Goal: Transaction & Acquisition: Register for event/course

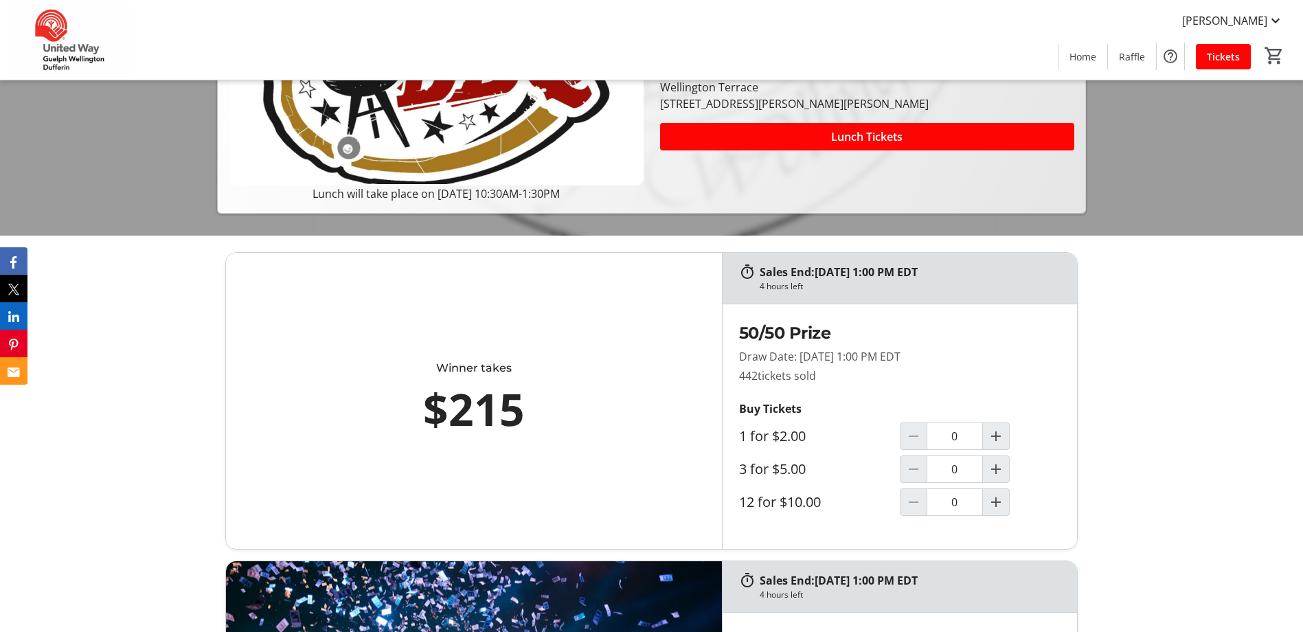
scroll to position [206, 0]
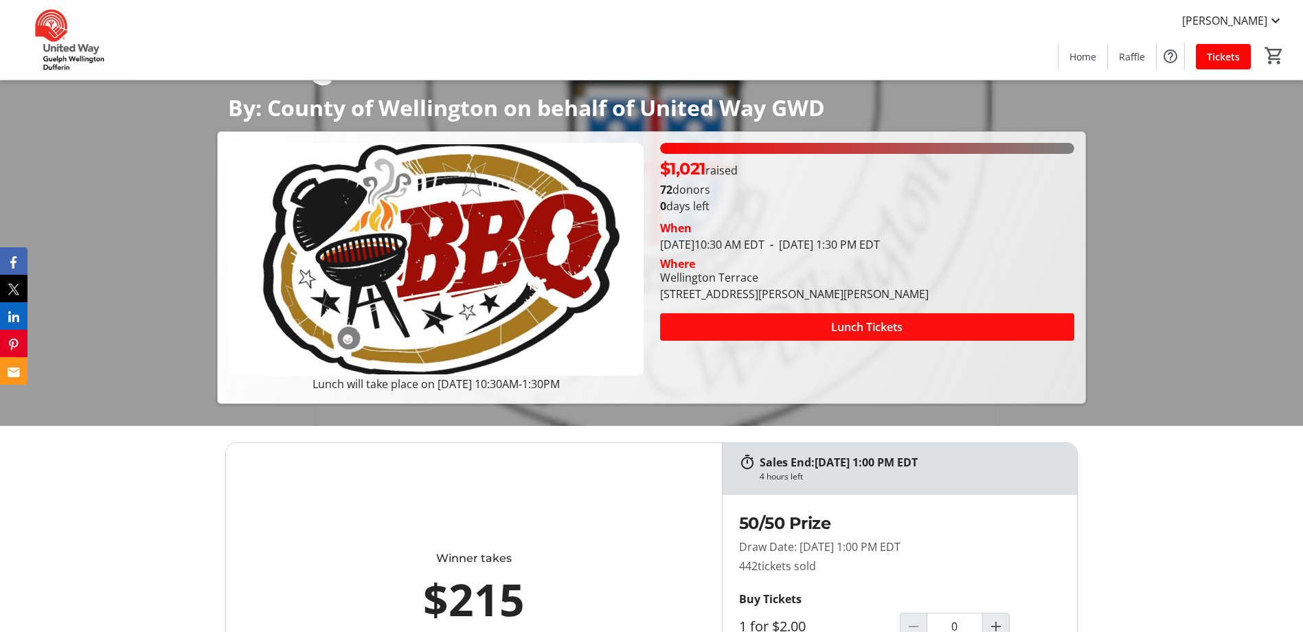
click at [793, 328] on span at bounding box center [867, 326] width 414 height 33
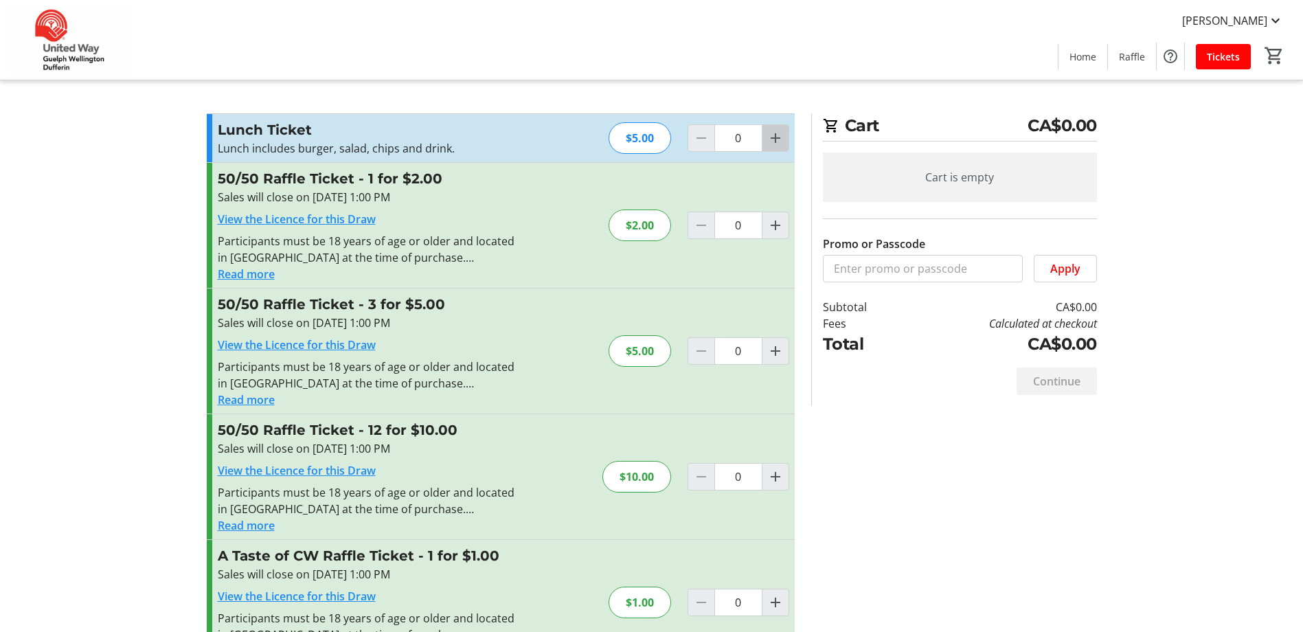
click at [778, 141] on mat-icon "Increment by one" at bounding box center [775, 138] width 16 height 16
type input "1"
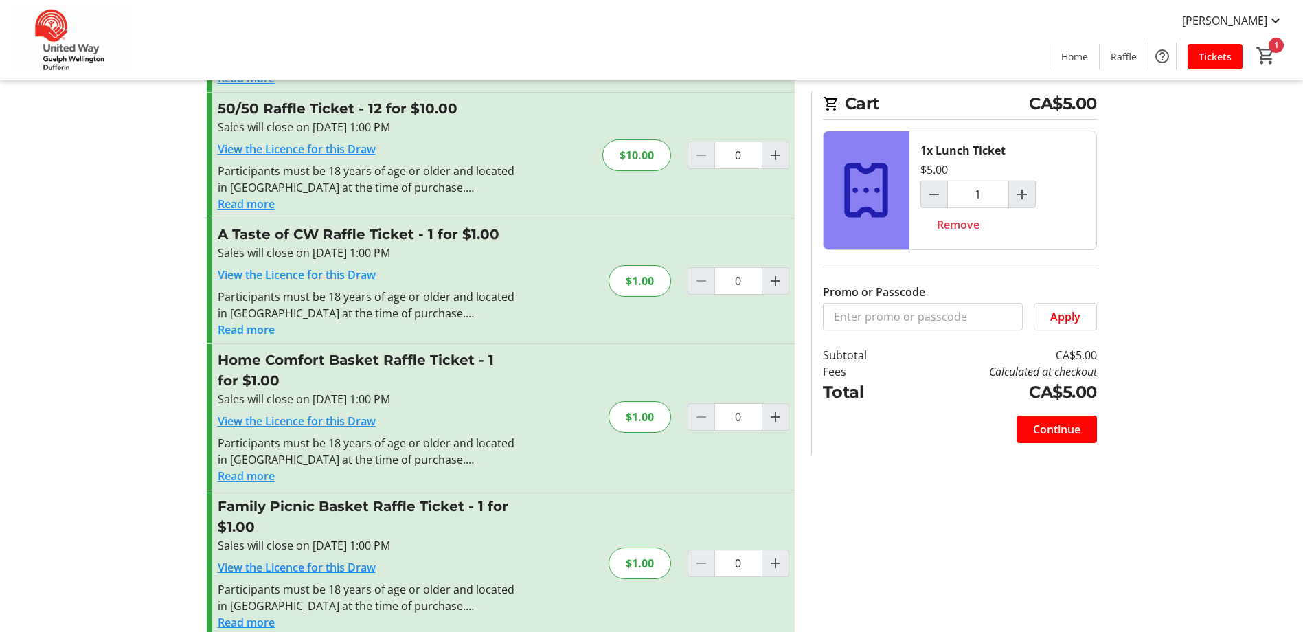
scroll to position [342, 0]
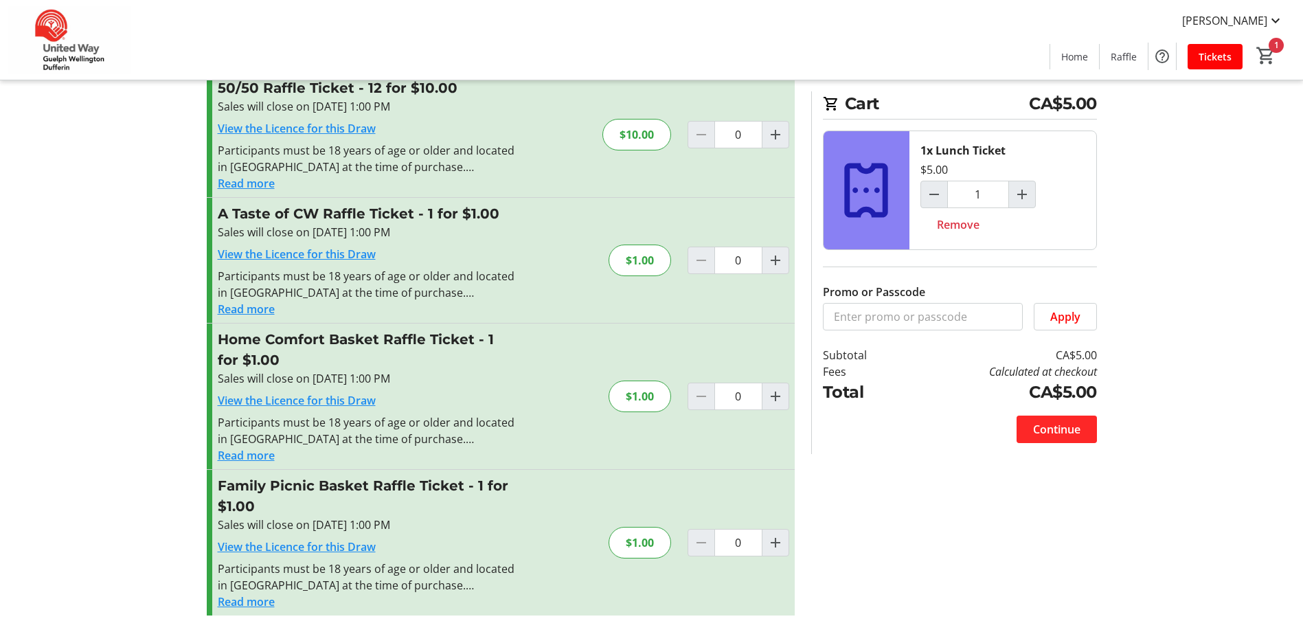
click at [1051, 435] on span "Continue" at bounding box center [1056, 429] width 47 height 16
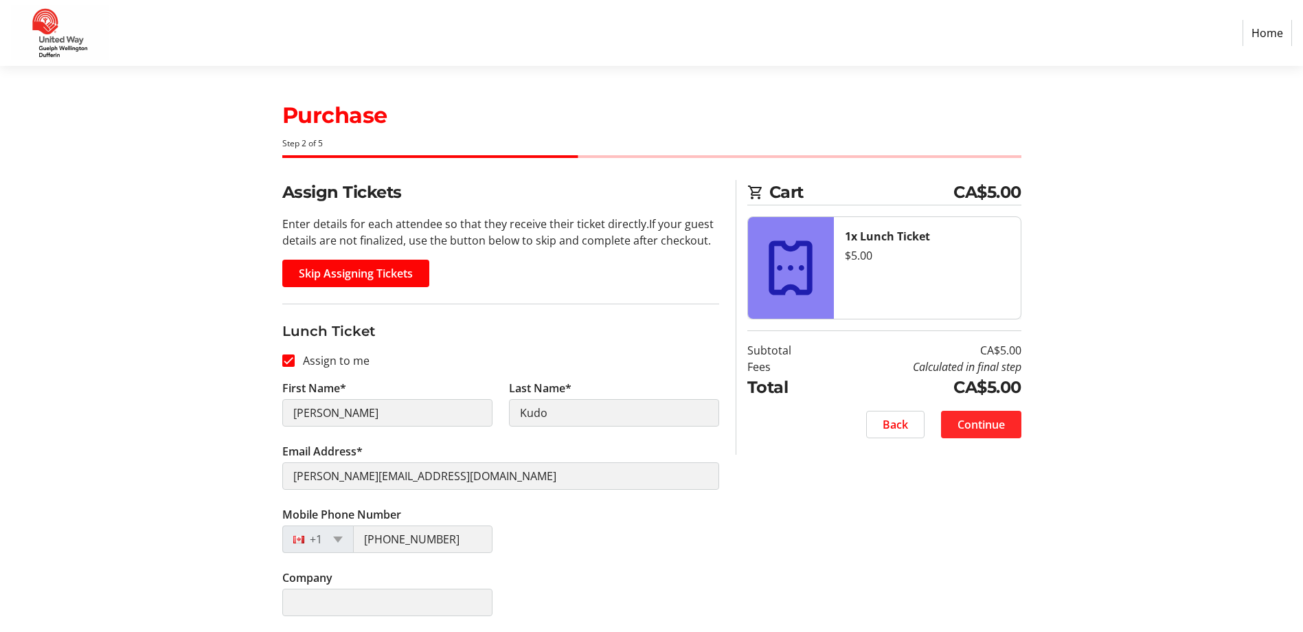
click at [978, 433] on span at bounding box center [981, 424] width 80 height 33
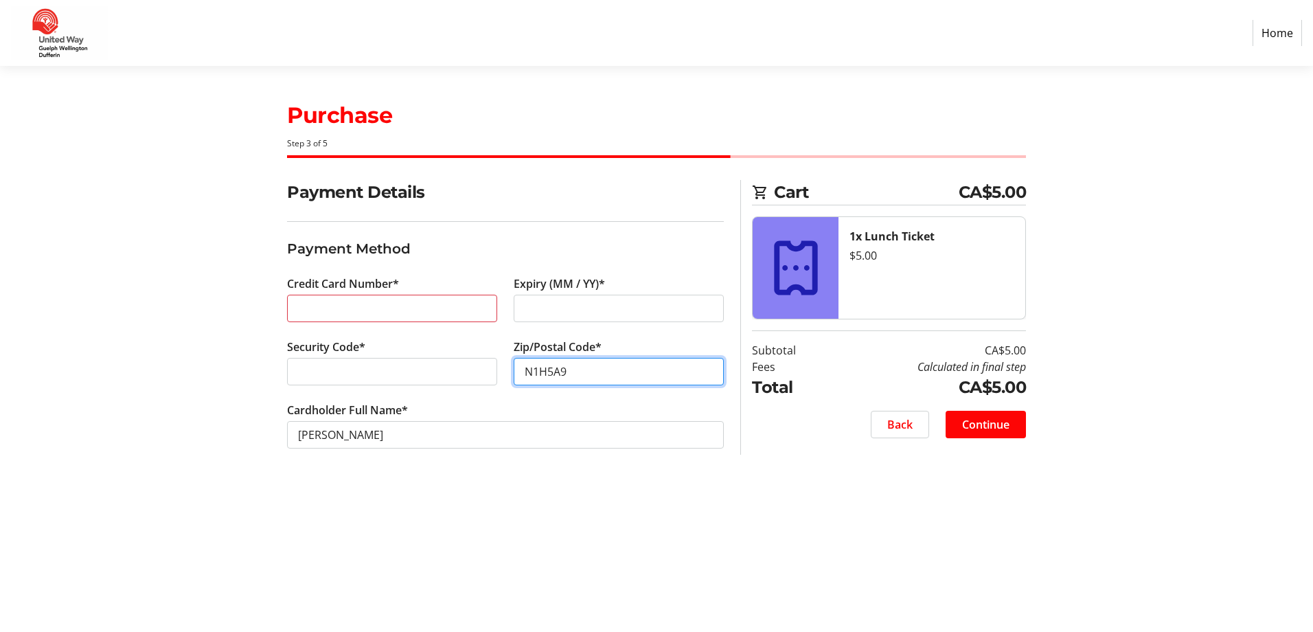
type input "N1H5A9"
click at [994, 432] on span "Continue" at bounding box center [985, 424] width 47 height 16
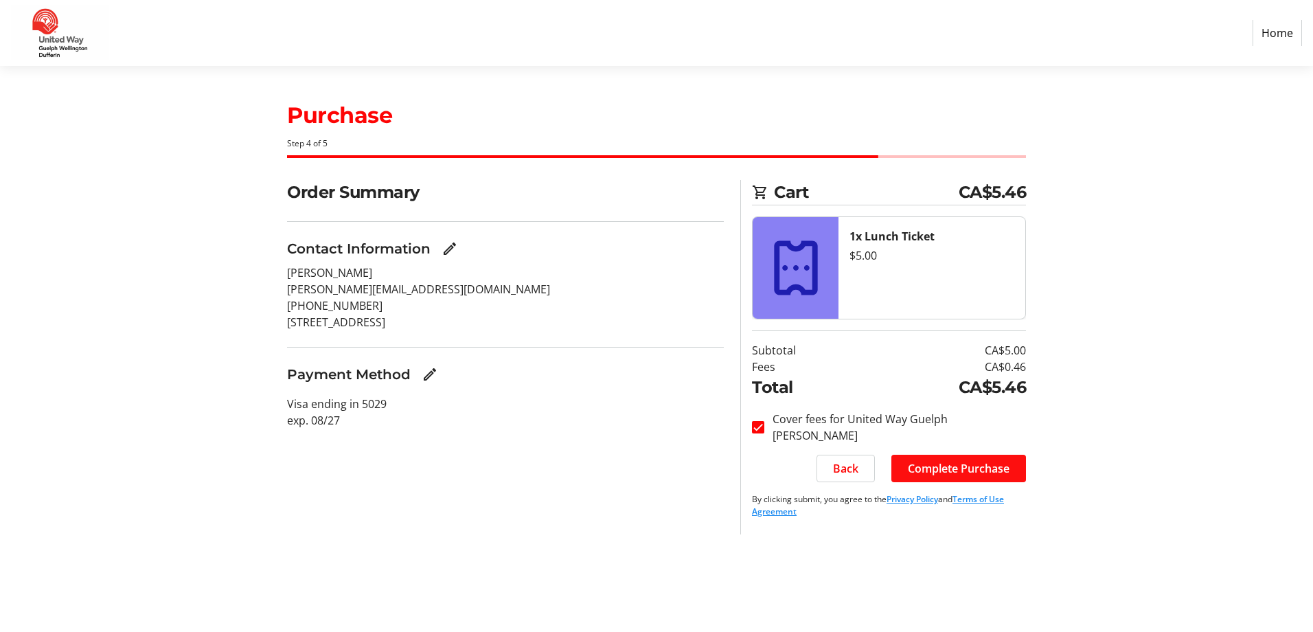
click at [928, 464] on span "Complete Purchase" at bounding box center [959, 468] width 102 height 16
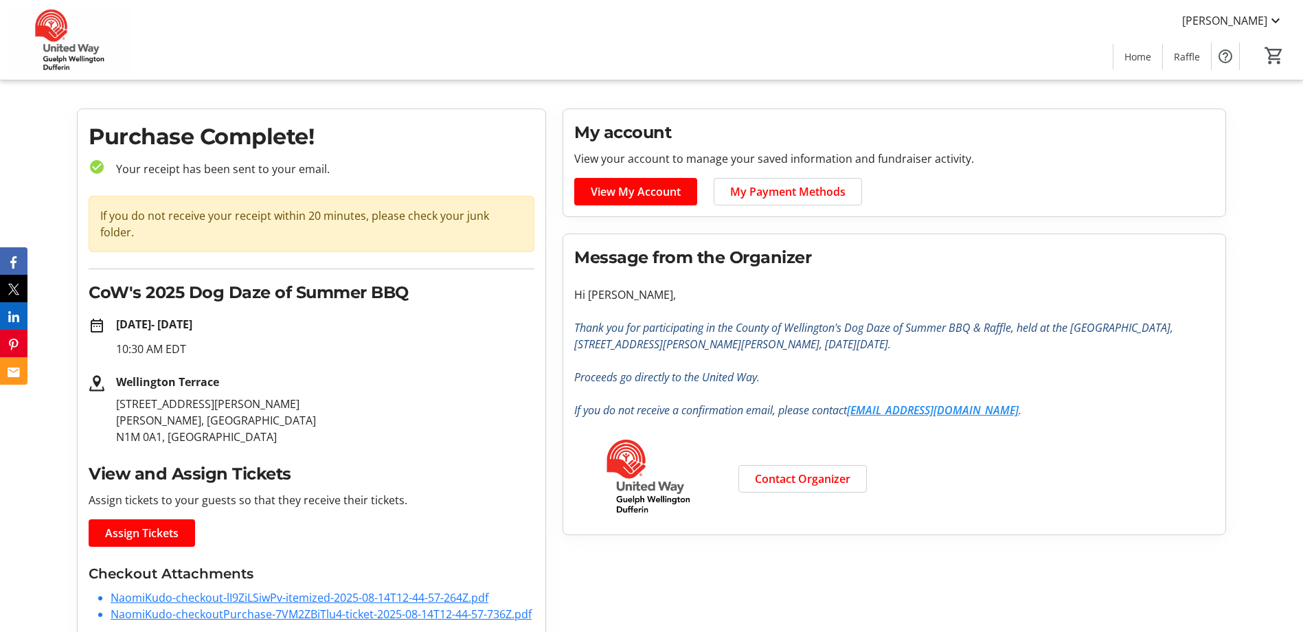
scroll to position [24, 0]
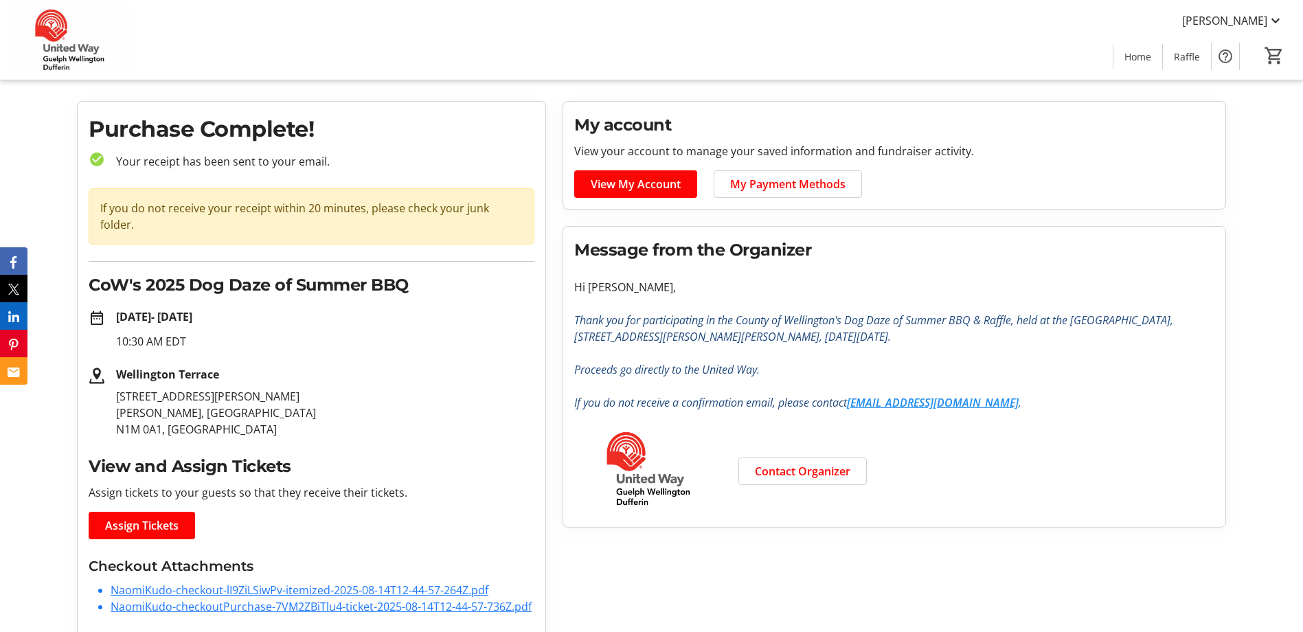
click at [163, 599] on link "NaomiKudo-checkoutPurchase-7VM2ZBiTlu4-ticket-2025-08-14T12-44-57-736Z.pdf" at bounding box center [321, 606] width 421 height 15
